Goal: Navigation & Orientation: Find specific page/section

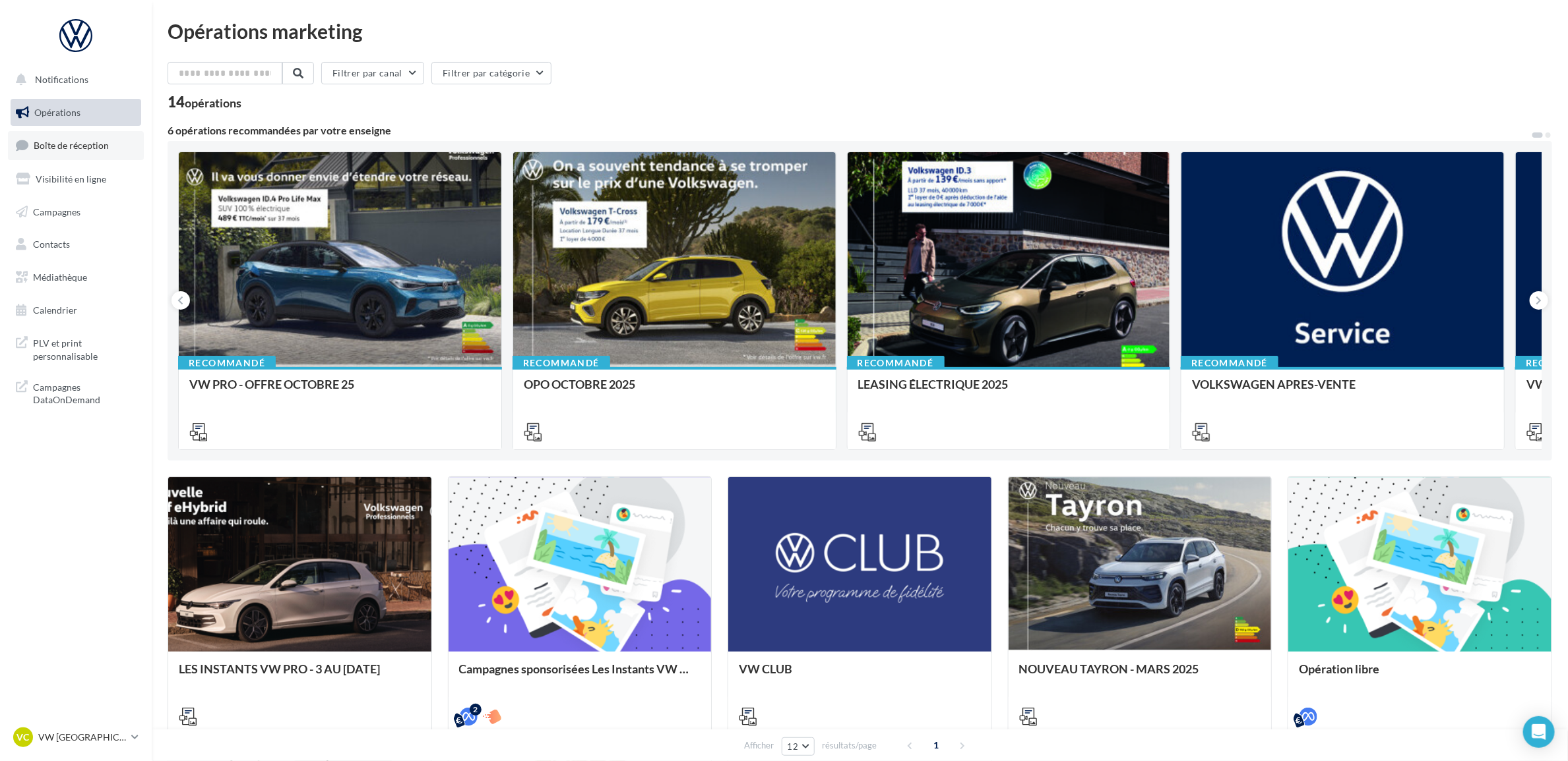
click at [94, 144] on span "Boîte de réception" at bounding box center [71, 145] width 75 height 11
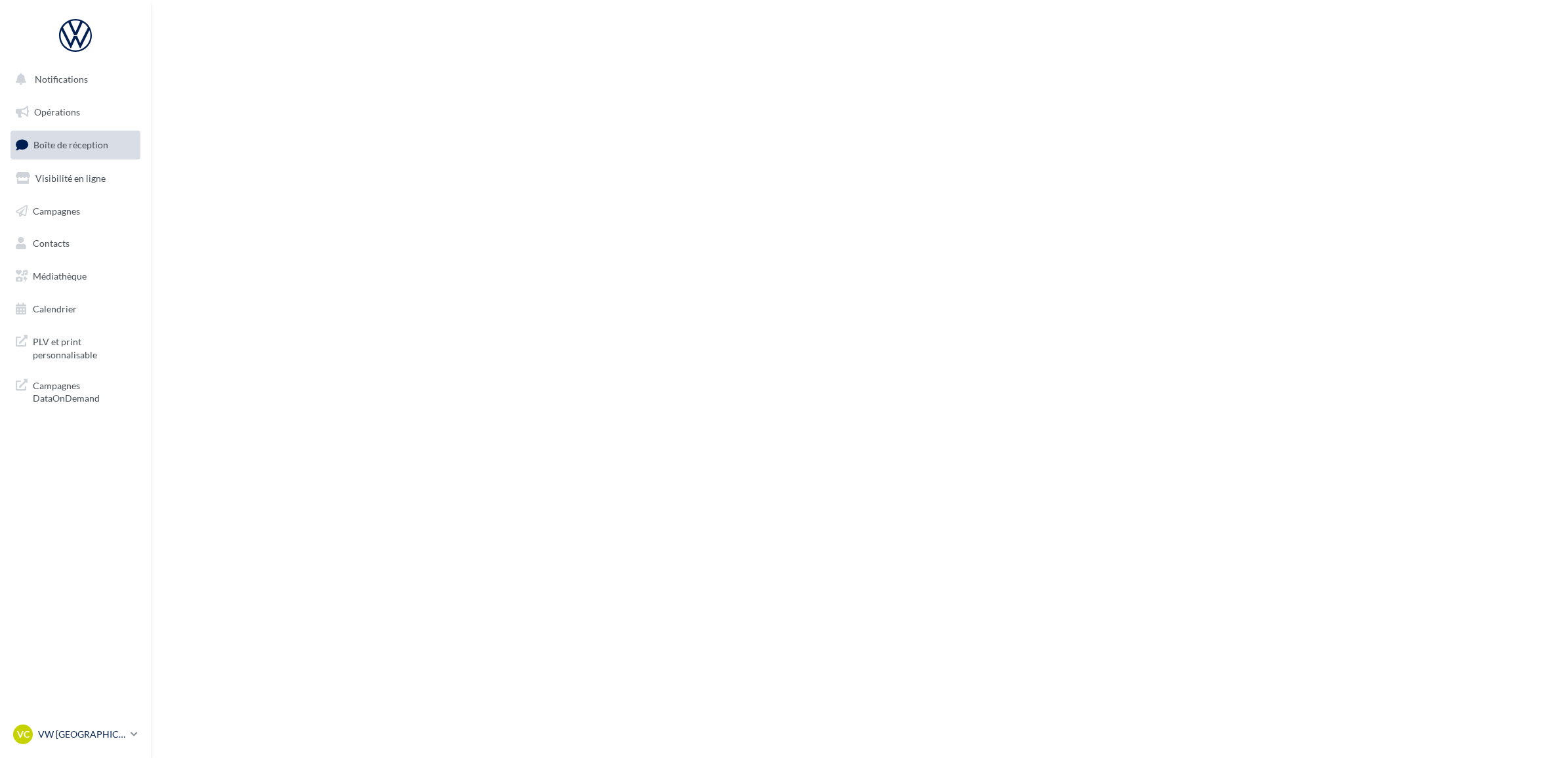
click at [80, 734] on p "VW [GEOGRAPHIC_DATA]" at bounding box center [81, 735] width 87 height 13
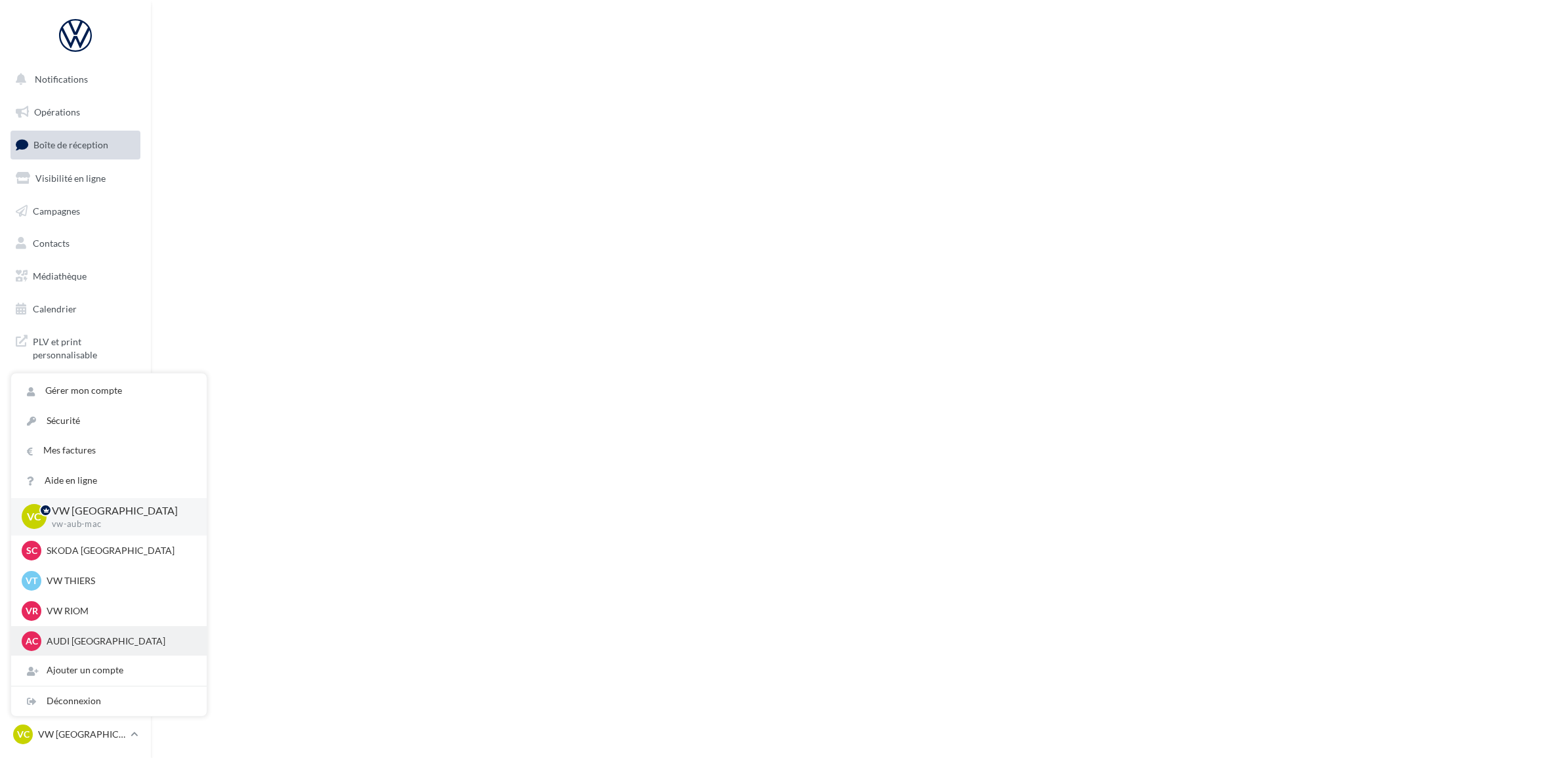
click at [93, 645] on p "AUDI [GEOGRAPHIC_DATA]" at bounding box center [119, 641] width 145 height 13
